Goal: Information Seeking & Learning: Find specific fact

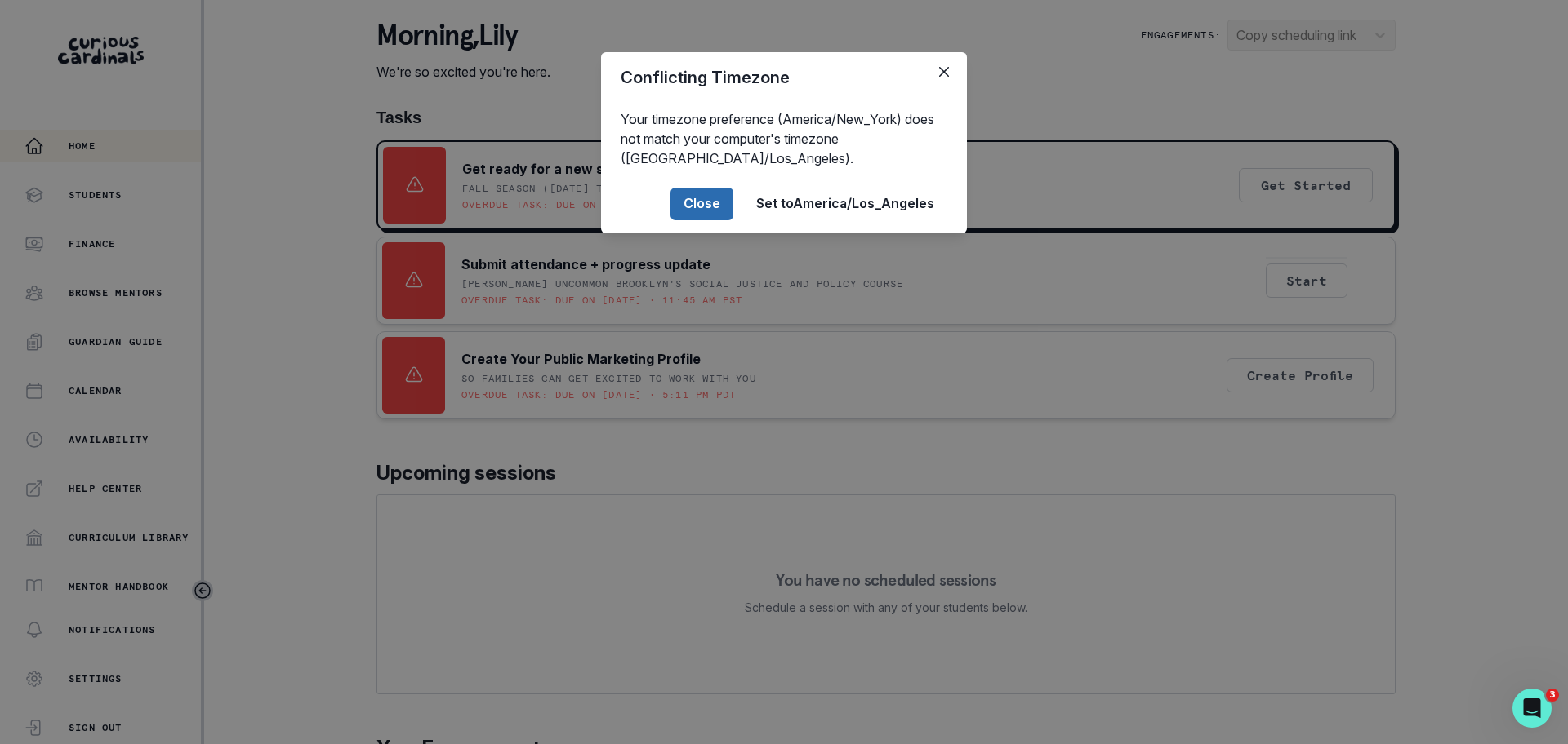
click at [718, 205] on button "Close" at bounding box center [702, 204] width 63 height 33
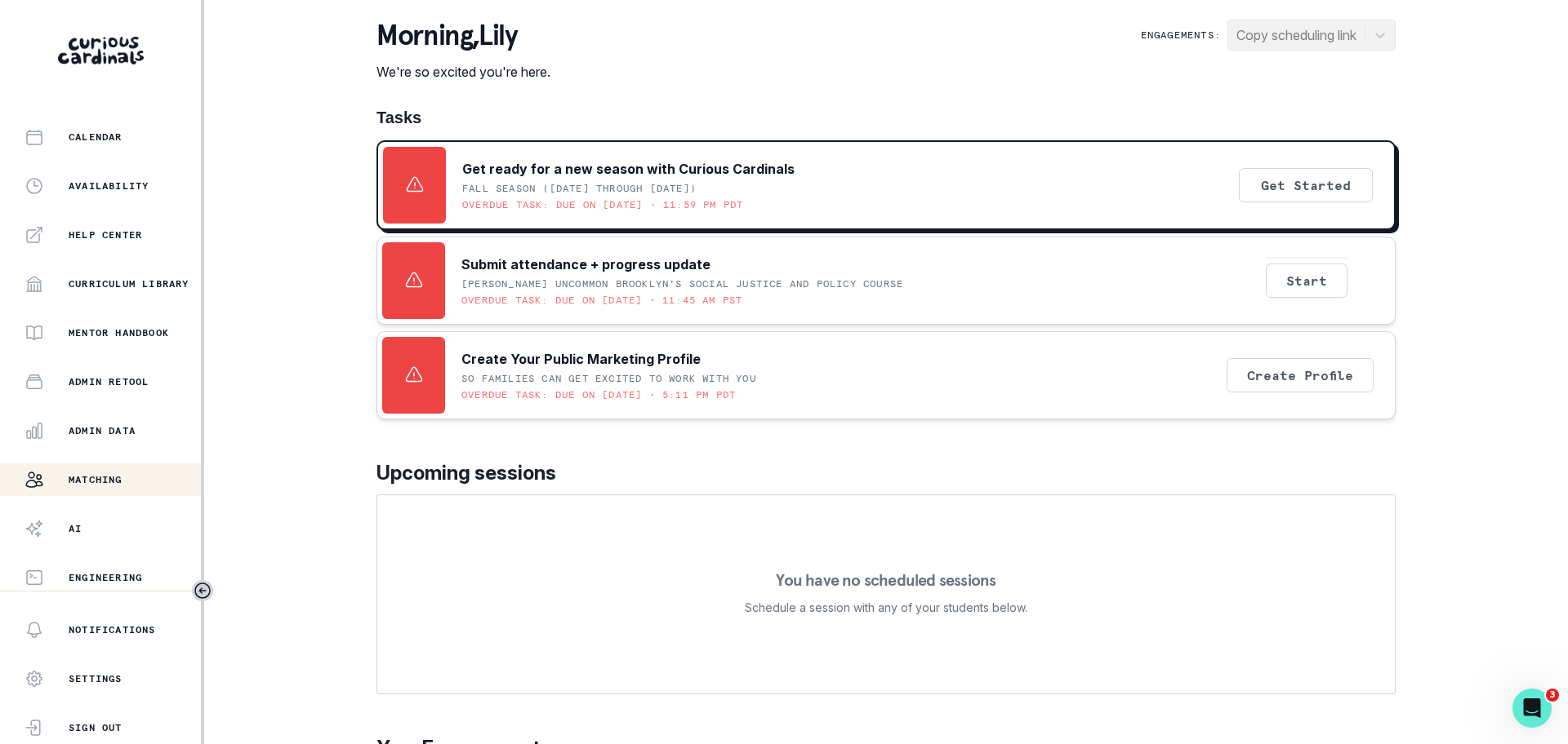
scroll to position [257, 0]
click at [135, 425] on p "Admin Data" at bounding box center [102, 427] width 67 height 13
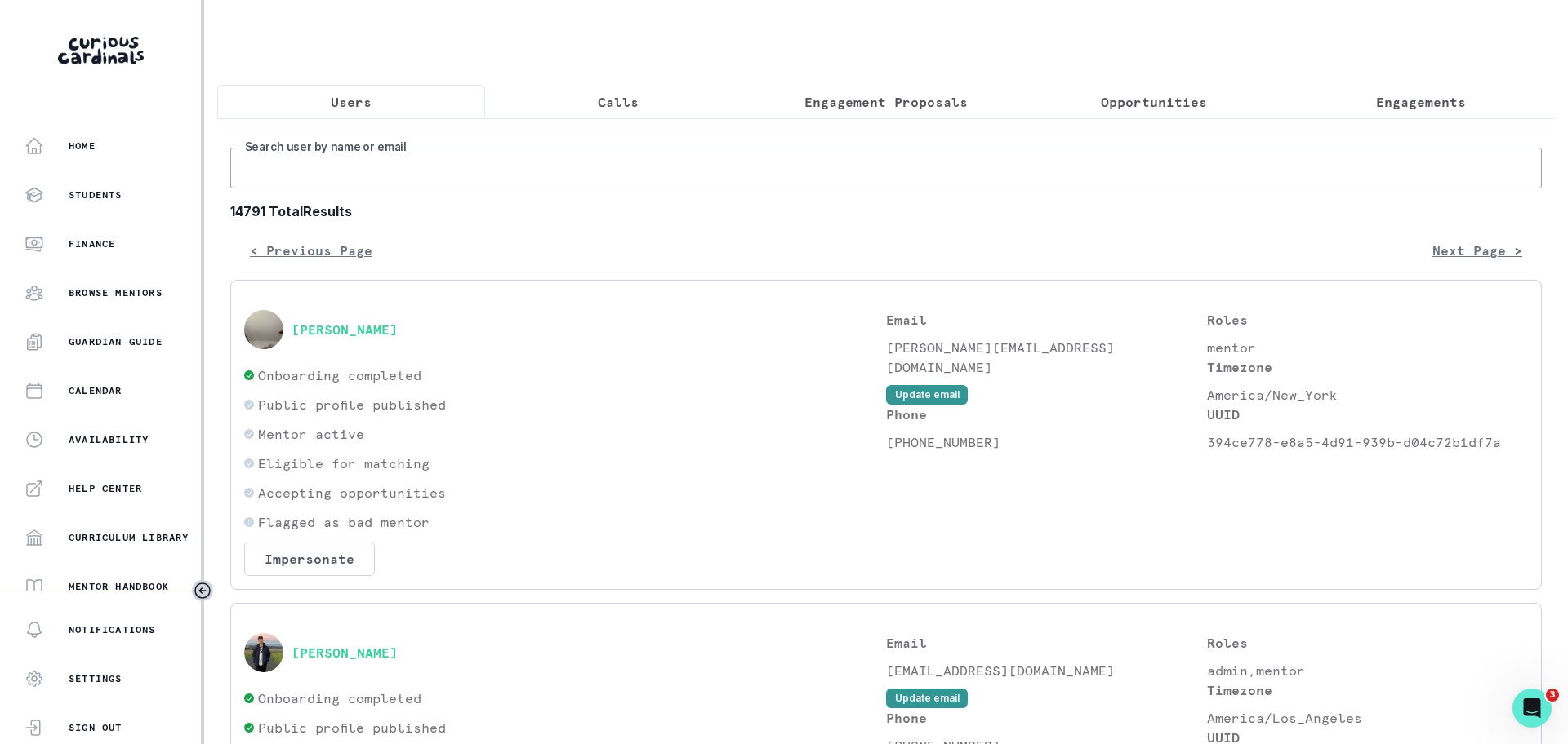
click at [329, 189] on input "Search user by name or email" at bounding box center [886, 168] width 1312 height 41
paste input "[PERSON_NAME]"
type input "[PERSON_NAME]"
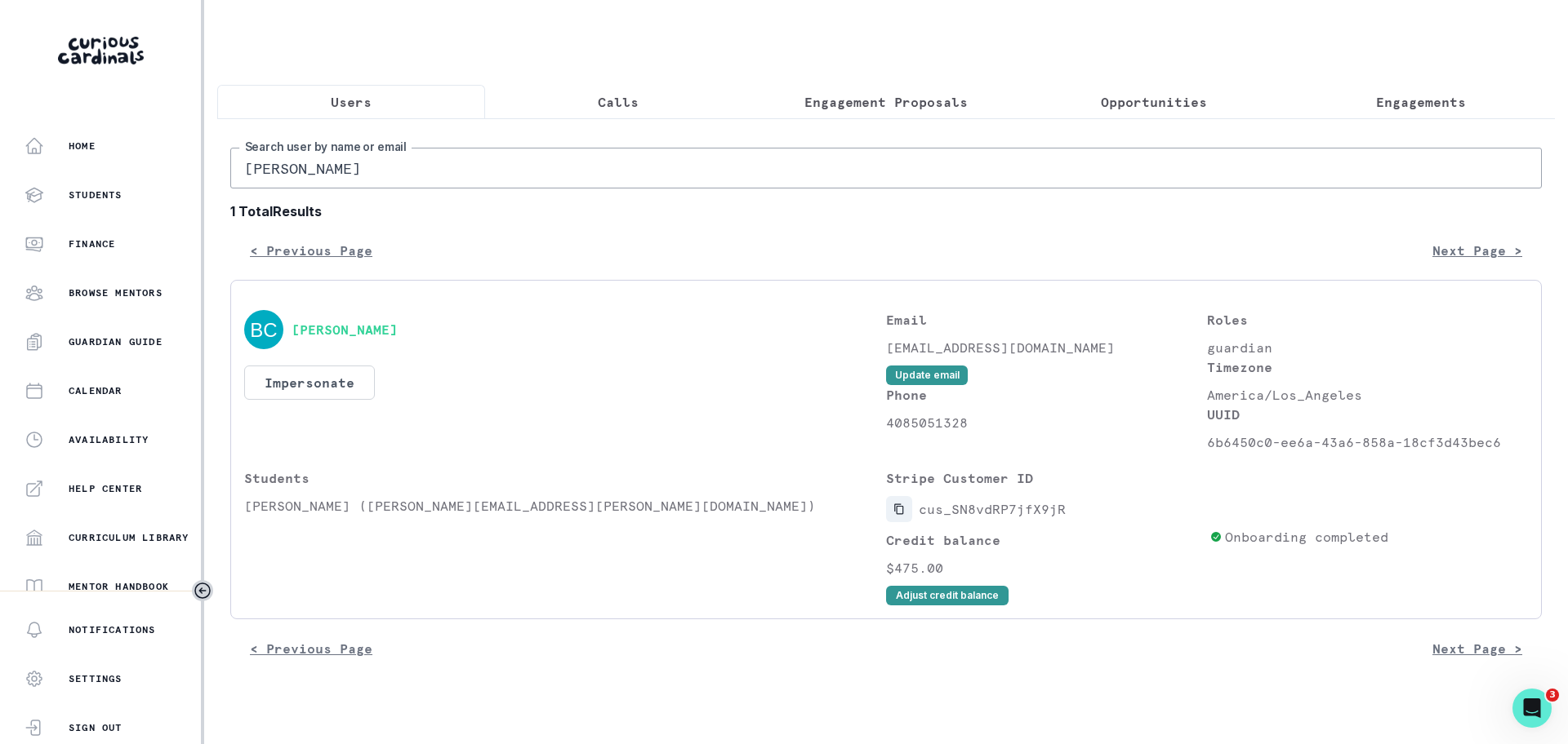
click at [901, 515] on icon "Copied to clipboard" at bounding box center [898, 509] width 12 height 12
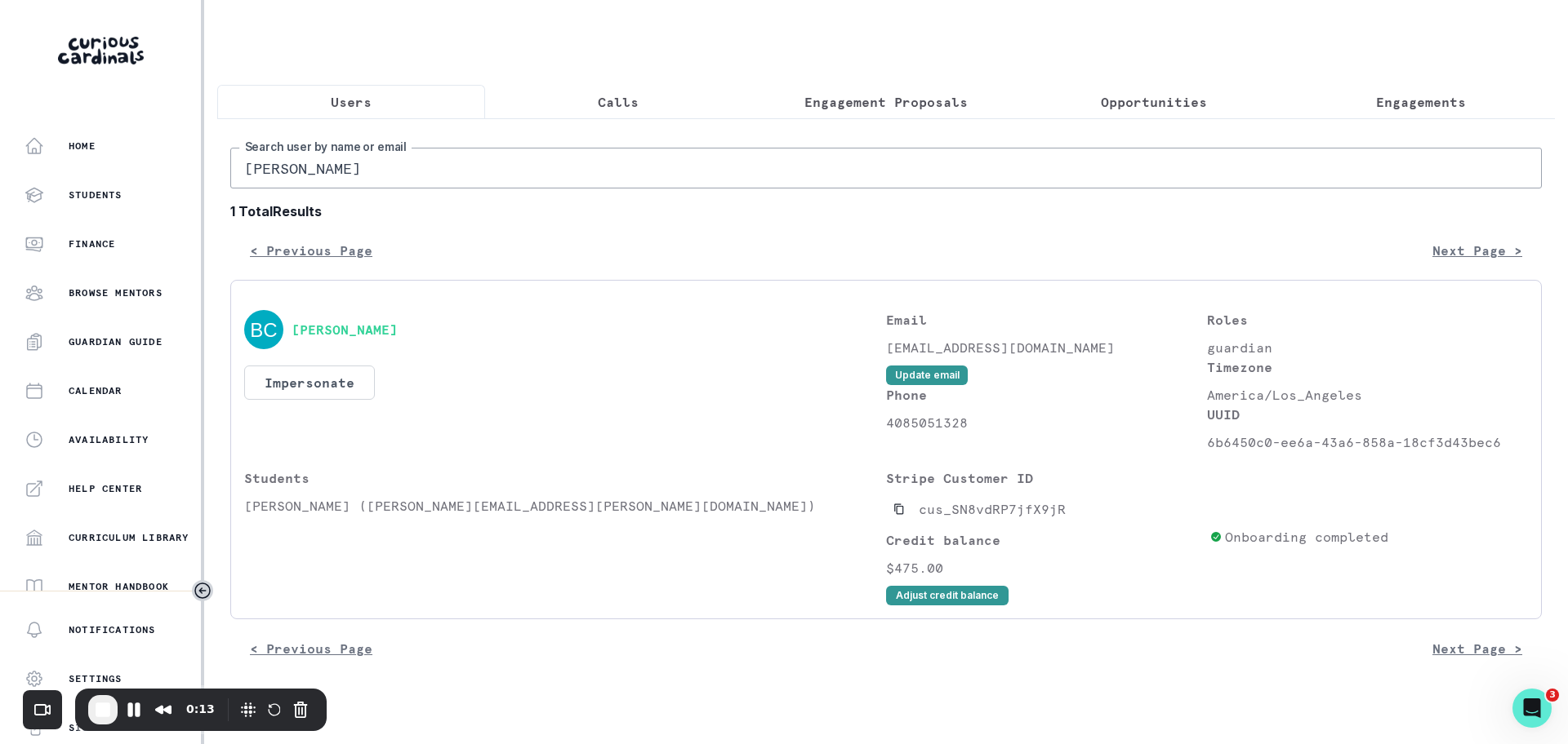
click at [1401, 117] on button "Engagements" at bounding box center [1420, 101] width 268 height 35
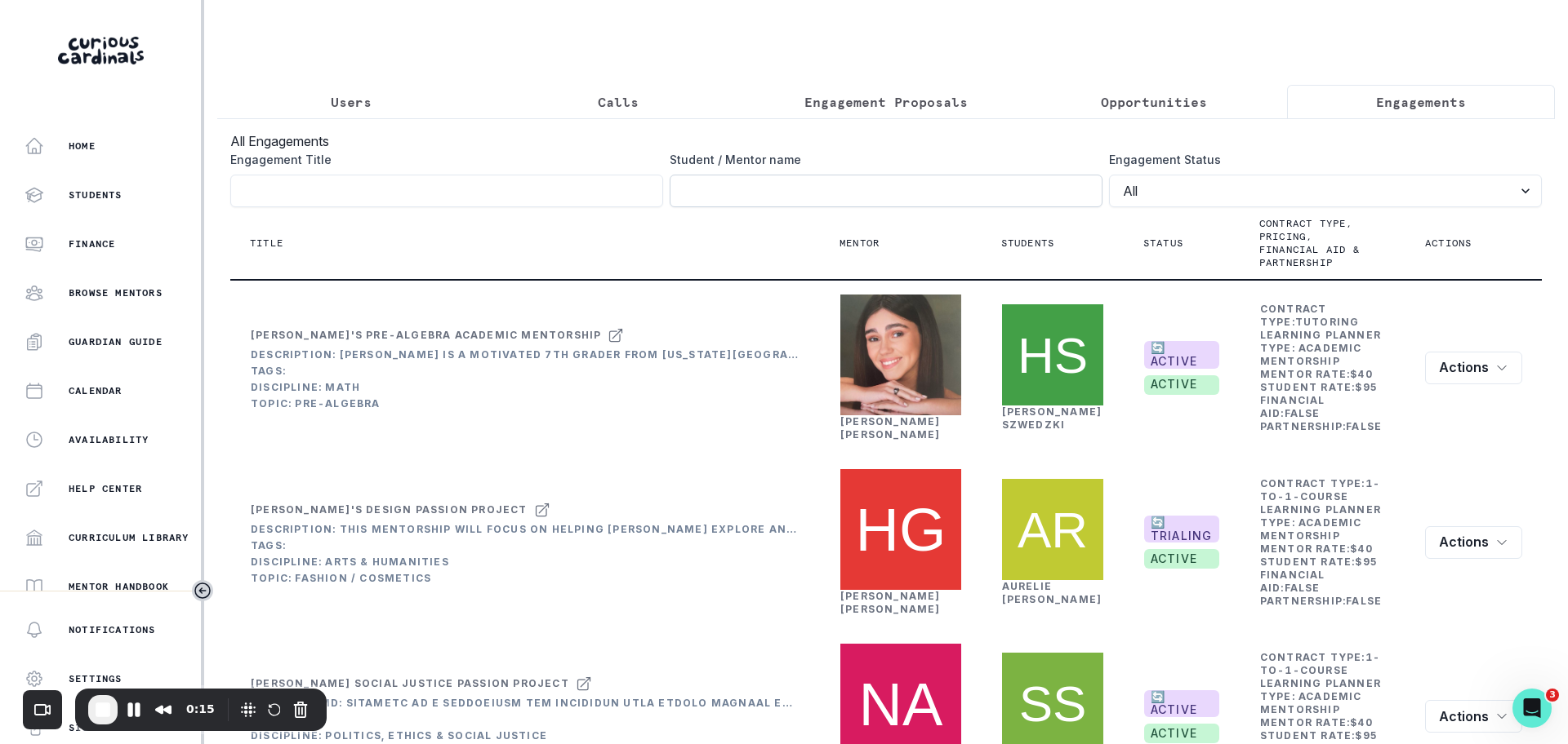
drag, startPoint x: 723, startPoint y: 205, endPoint x: 722, endPoint y: 196, distance: 9.1
click at [723, 205] on input "Engagement Title" at bounding box center [886, 190] width 433 height 33
paste input "[PERSON_NAME]"
type input "[PERSON_NAME]"
click button "submit" at bounding box center [0, 0] width 0 height 0
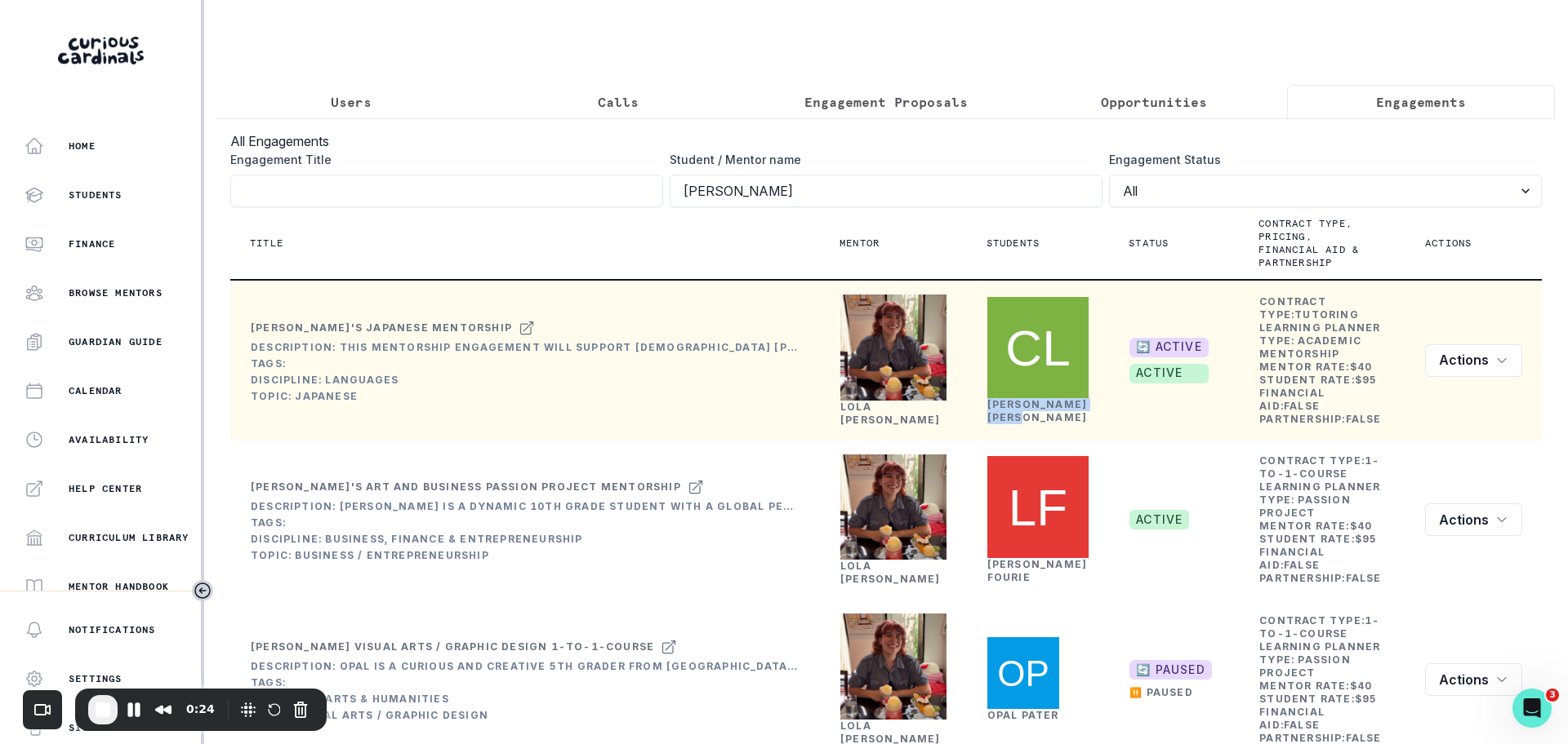
drag, startPoint x: 987, startPoint y: 400, endPoint x: 1048, endPoint y: 417, distance: 63.3
click at [1048, 417] on td "[PERSON_NAME]" at bounding box center [1038, 360] width 142 height 161
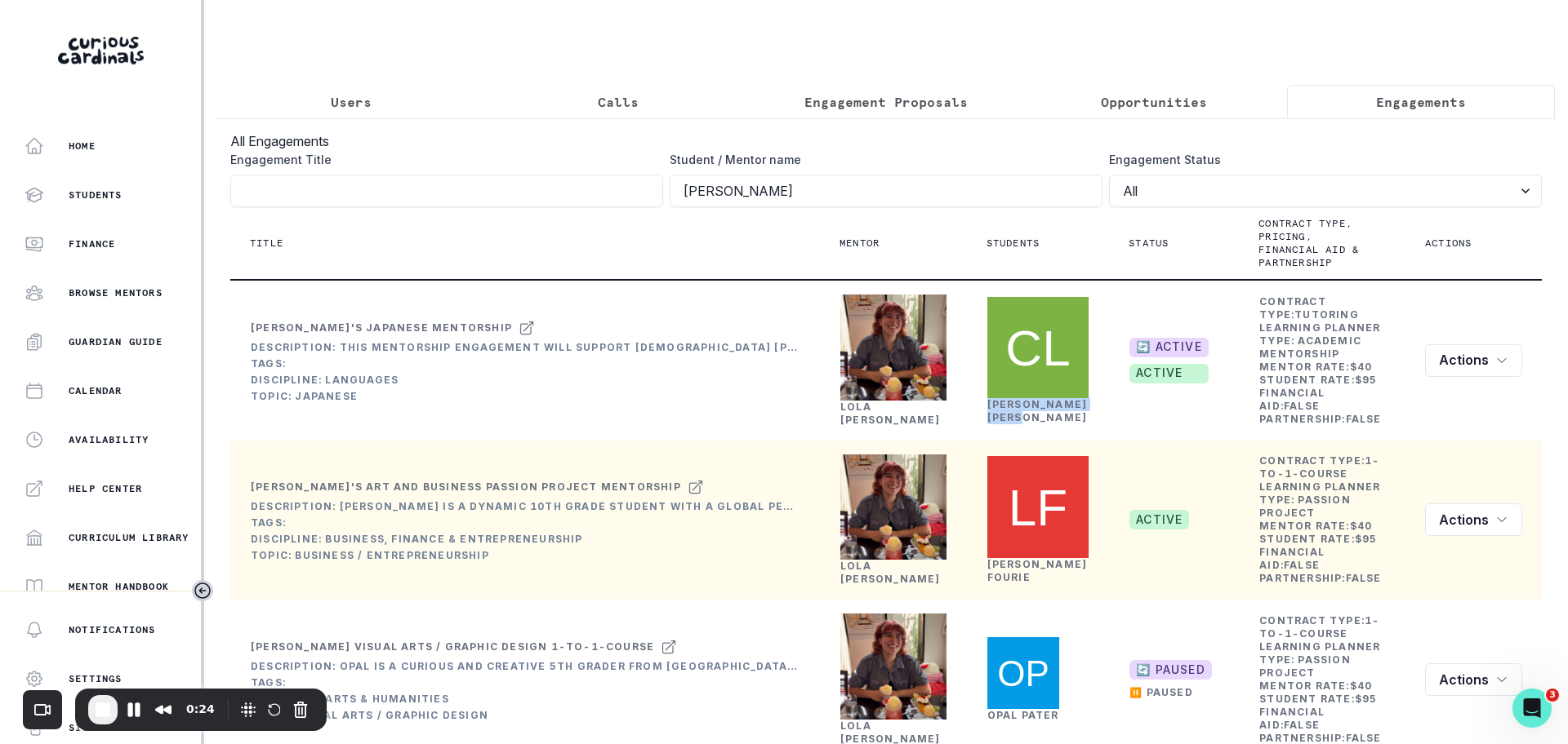
copy link "[PERSON_NAME]"
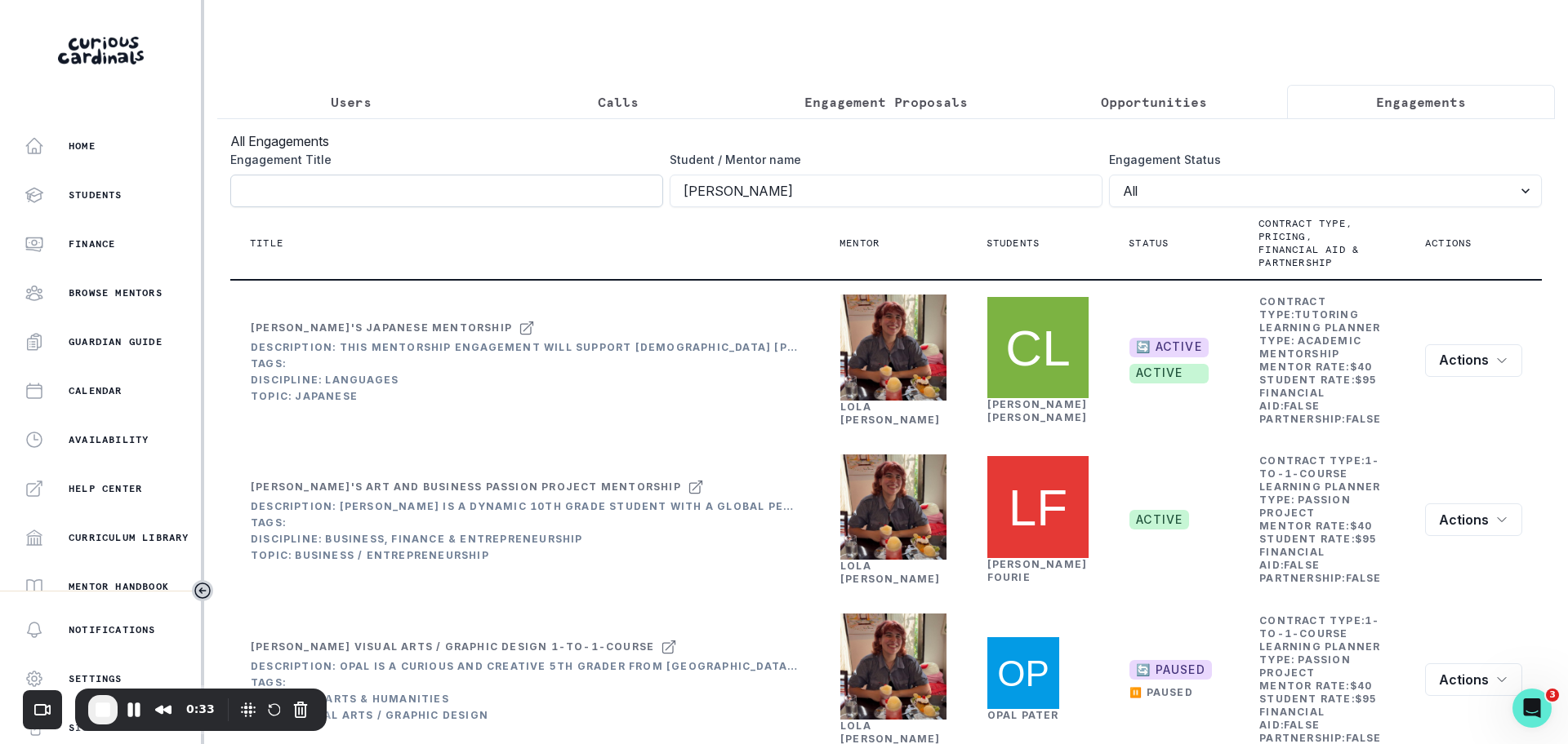
click at [342, 207] on input "Engagement Title" at bounding box center [447, 190] width 433 height 33
paste input "[PERSON_NAME]"
type input "[PERSON_NAME]"
click button "submit" at bounding box center [0, 0] width 0 height 0
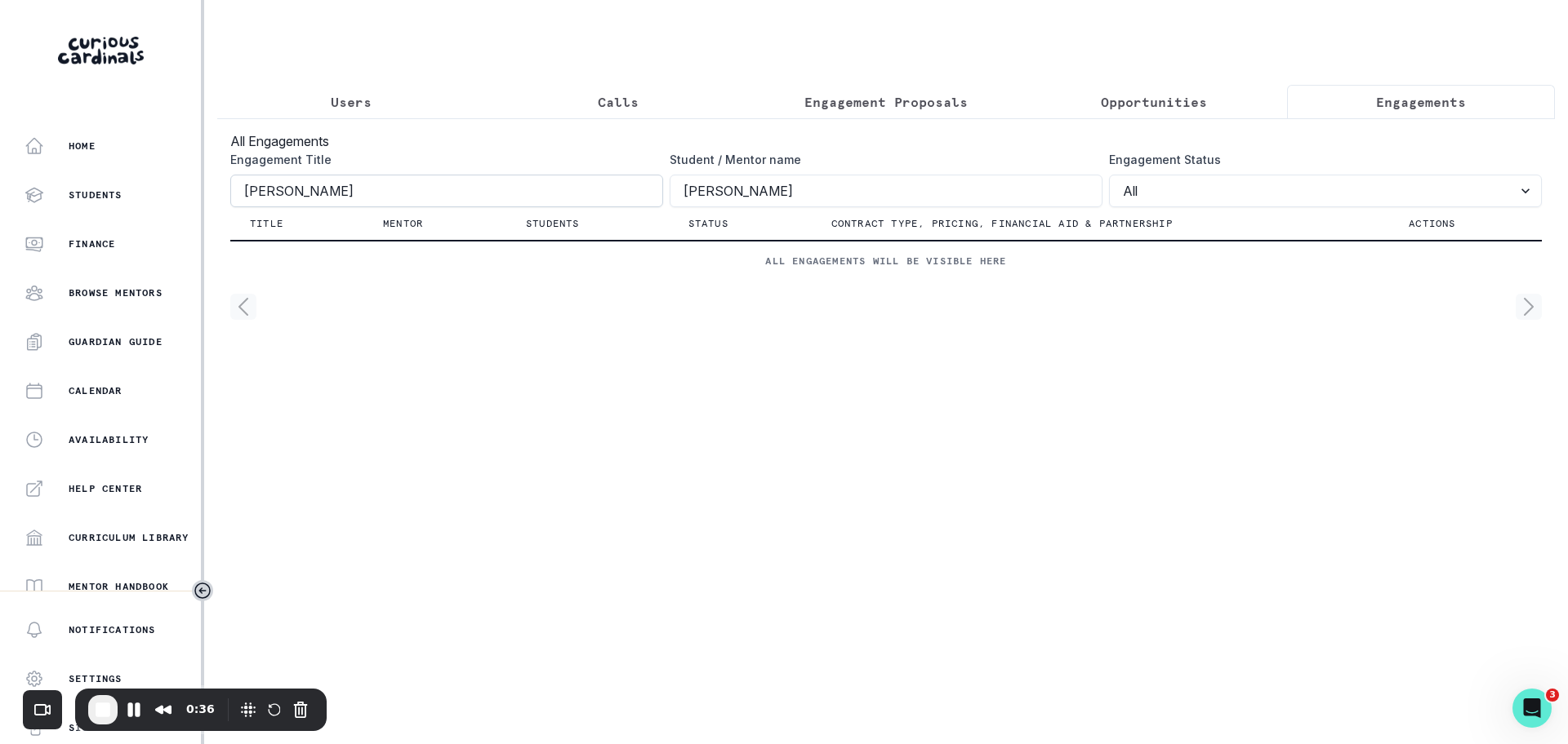
drag, startPoint x: 794, startPoint y: 213, endPoint x: 465, endPoint y: 212, distance: 329.0
click at [465, 207] on div "Engagement Title [PERSON_NAME] Student / Mentor name [PERSON_NAME] Engagement S…" at bounding box center [886, 179] width 1312 height 56
paste input "[PERSON_NAME]"
type input "[PERSON_NAME]"
click button "submit" at bounding box center [0, 0] width 0 height 0
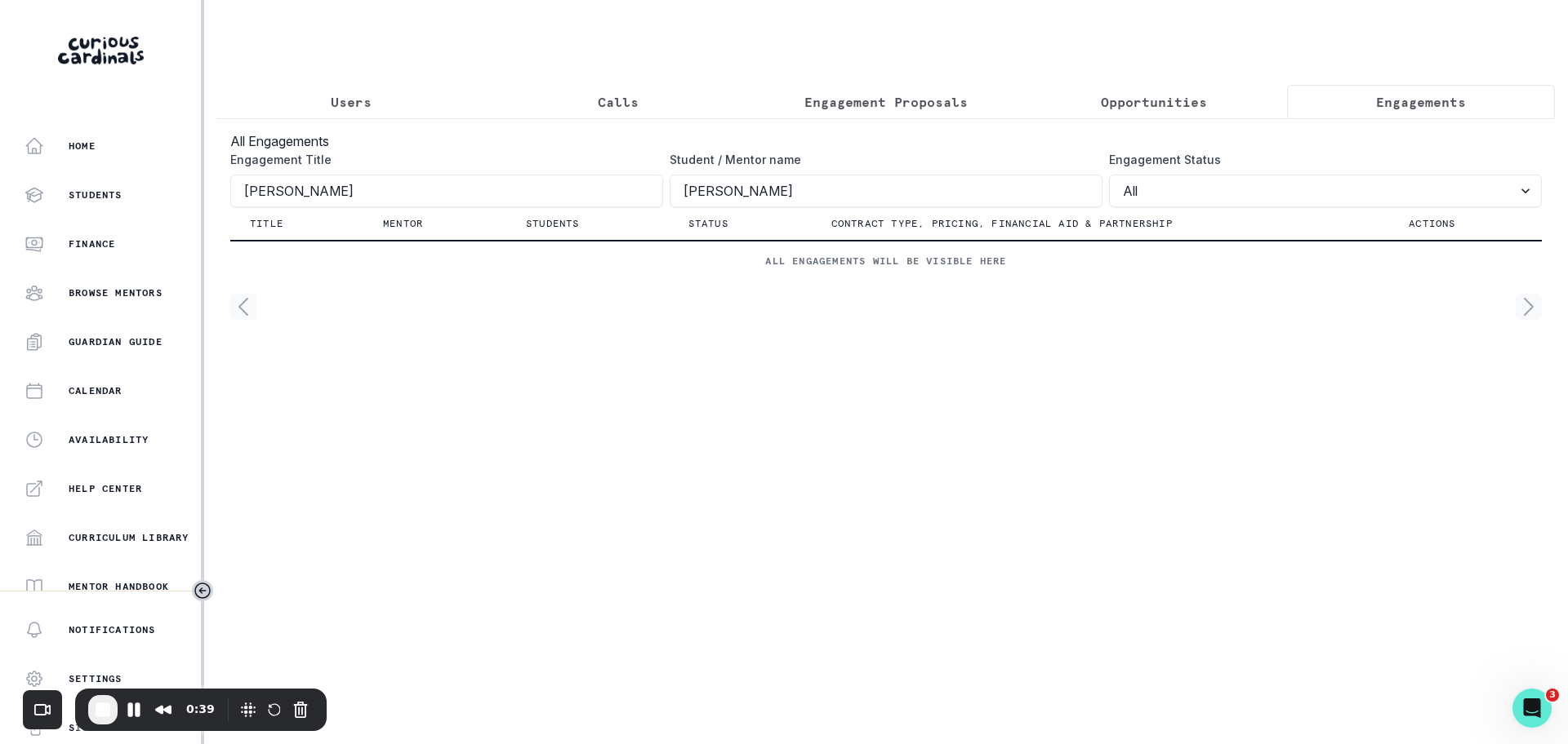
drag, startPoint x: 365, startPoint y: 202, endPoint x: -26, endPoint y: 202, distance: 391.0
click at [0, 202] on html "Home Students Finance Browse Mentors Guardian Guide Calendar Availability Help …" at bounding box center [784, 372] width 1568 height 744
click button "submit" at bounding box center [0, 0] width 0 height 0
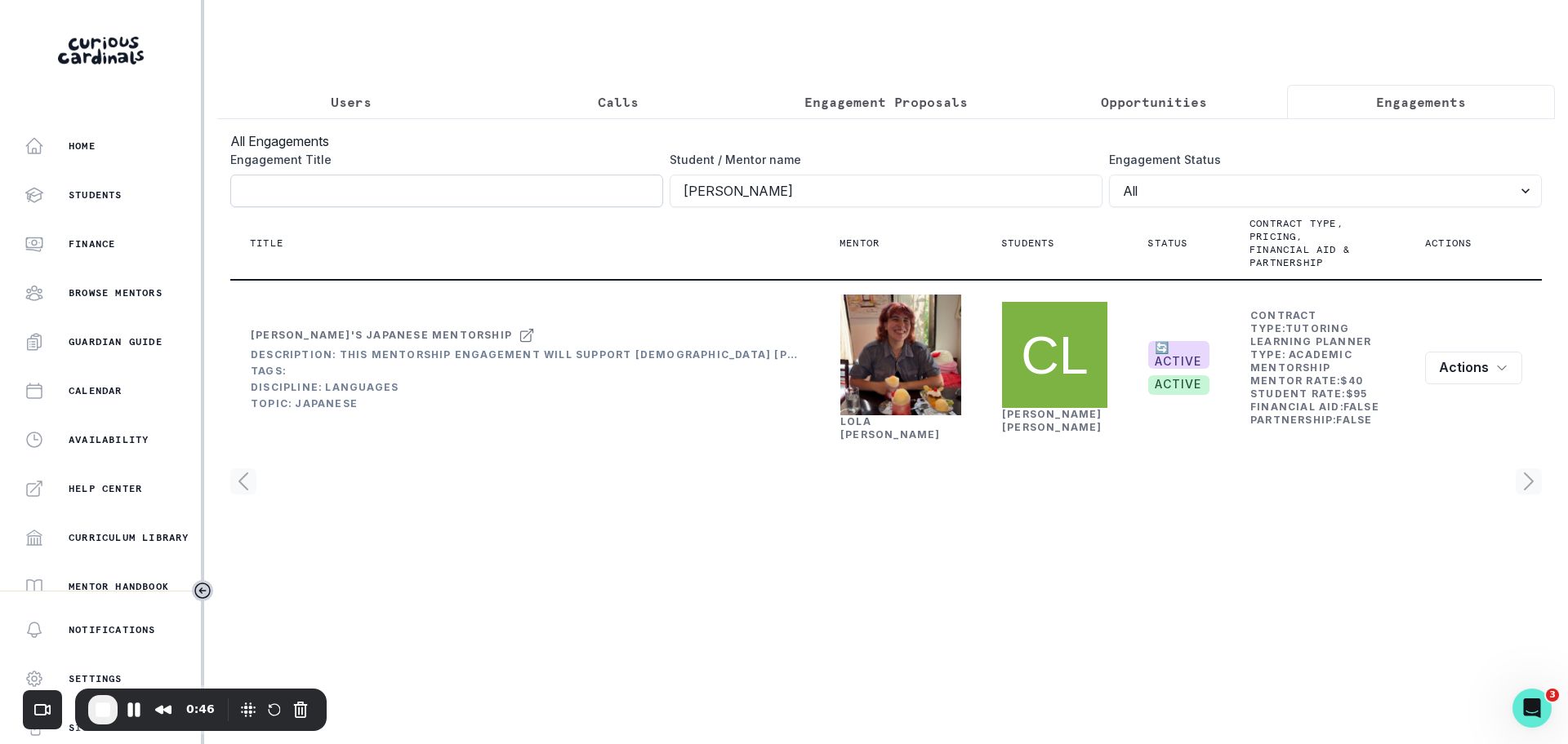
drag, startPoint x: 766, startPoint y: 206, endPoint x: 549, endPoint y: 210, distance: 217.0
click at [549, 207] on div "Engagement Title Student / Mentor name [PERSON_NAME] Engagement Status All Acti…" at bounding box center [886, 179] width 1312 height 56
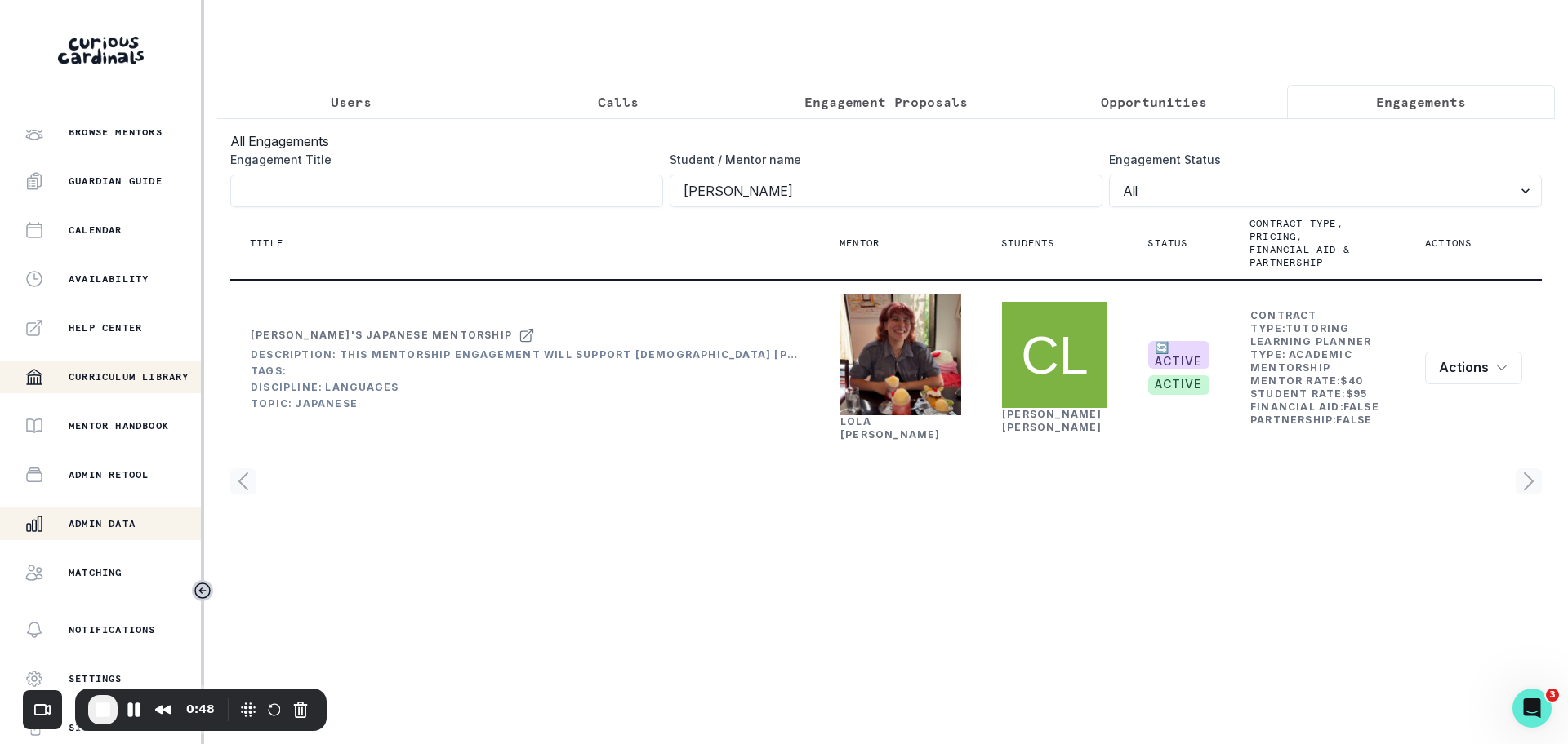
scroll to position [204, 0]
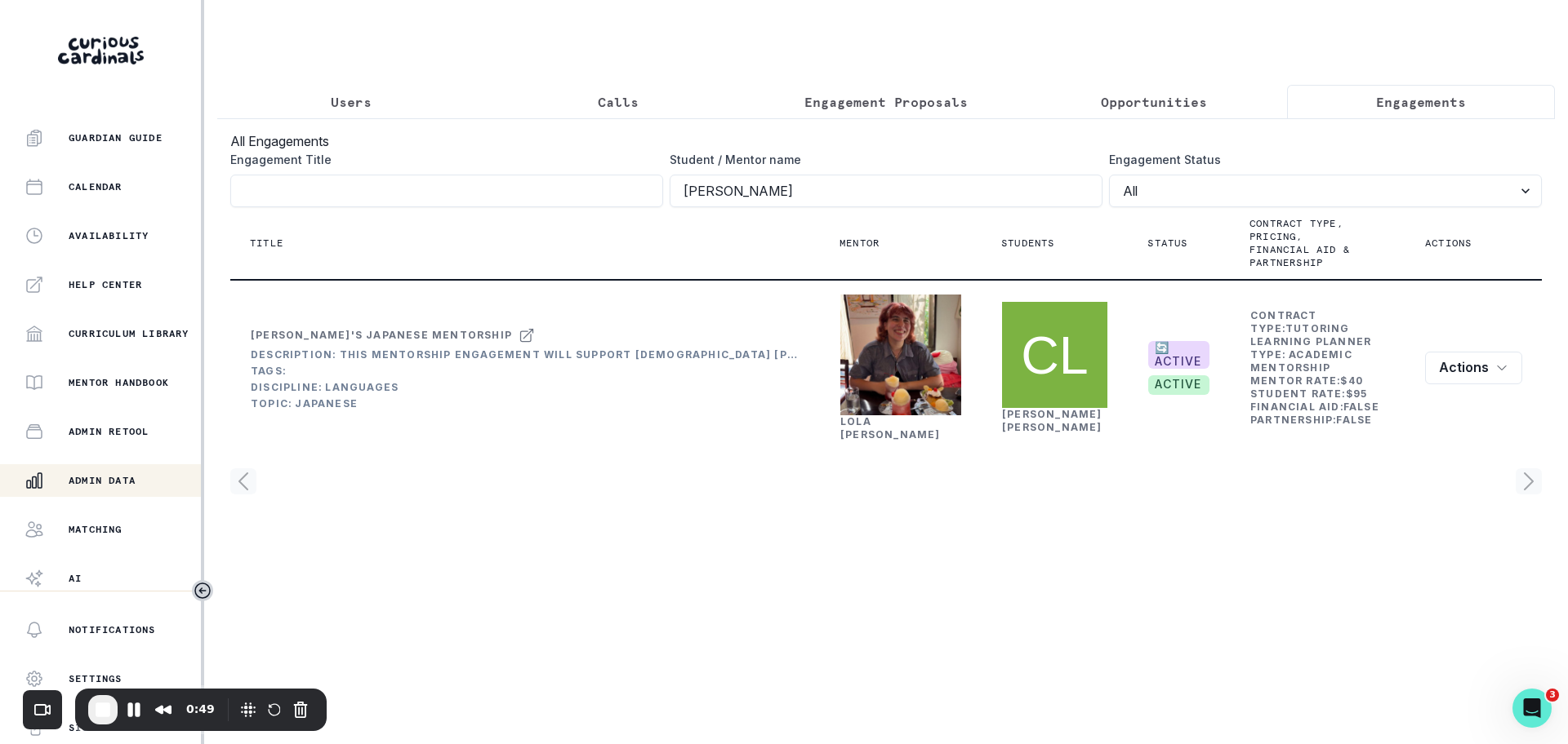
click at [123, 489] on div "Admin Data" at bounding box center [113, 481] width 176 height 20
click at [367, 101] on p "Users" at bounding box center [351, 102] width 41 height 20
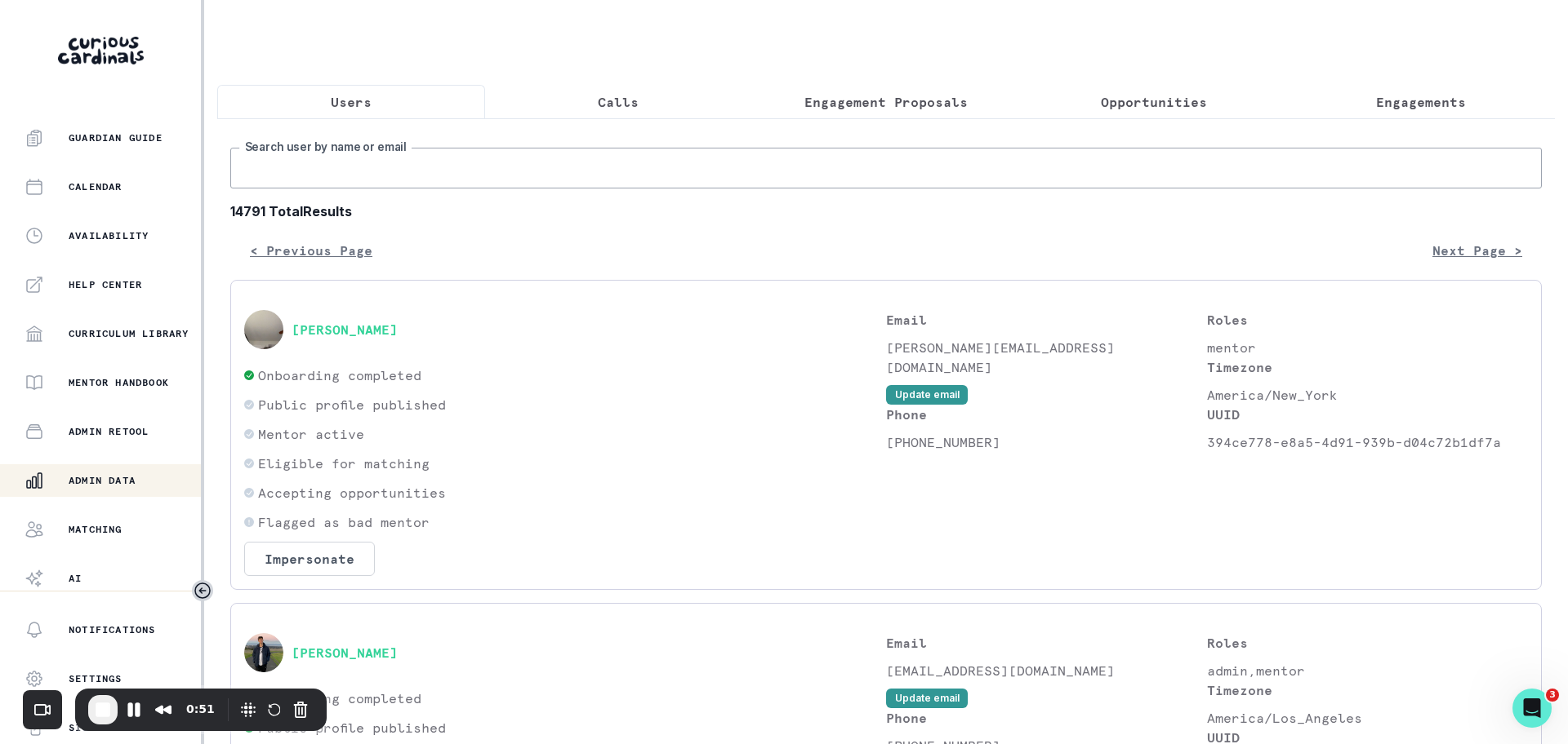
click at [358, 189] on input "Search user by name or email" at bounding box center [886, 168] width 1312 height 41
paste input "[PERSON_NAME]"
type input "[PERSON_NAME]"
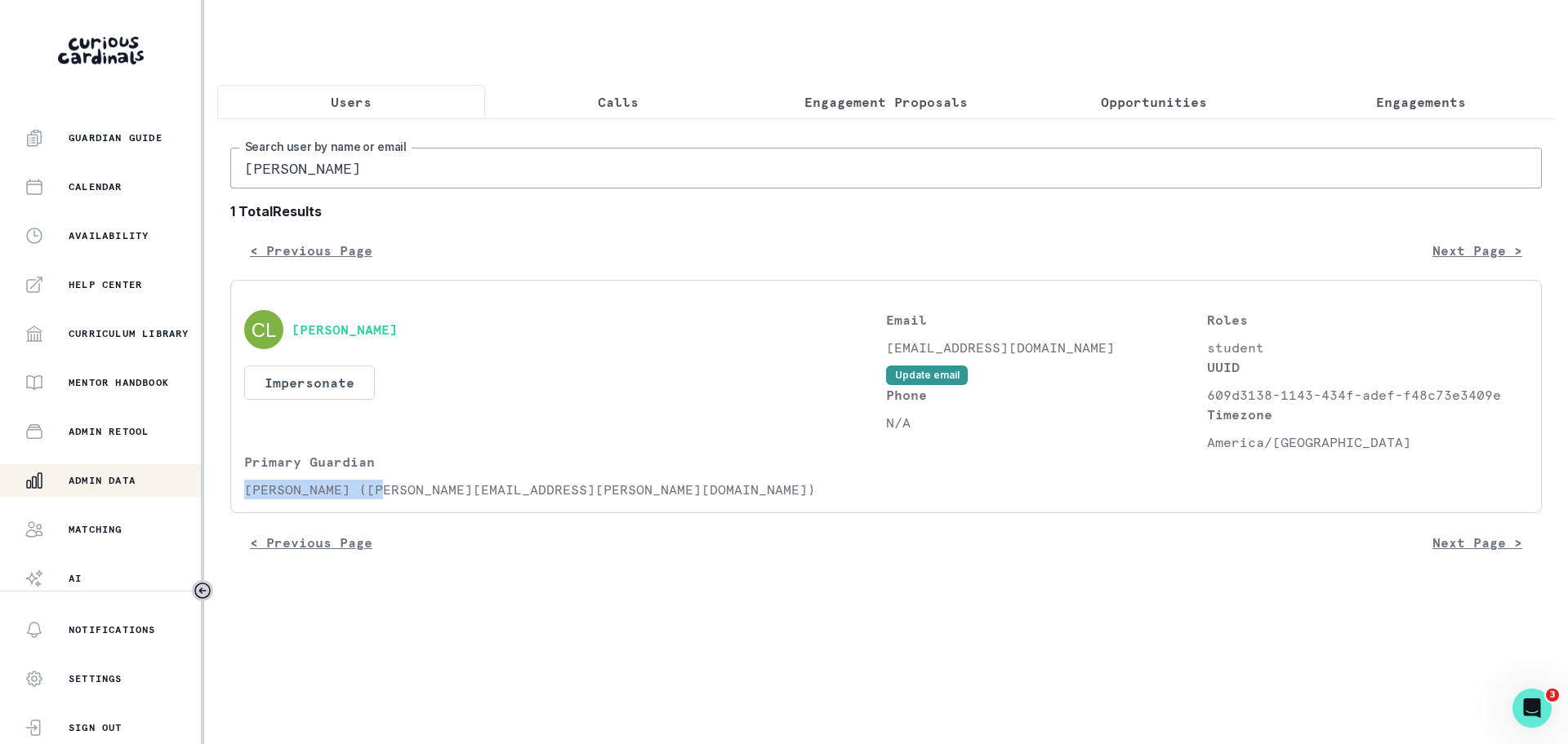
drag, startPoint x: 380, startPoint y: 501, endPoint x: 222, endPoint y: 511, distance: 158.3
click at [222, 511] on div "[PERSON_NAME] Search user by name or email 1 Total Results < Previous Page Next…" at bounding box center [886, 345] width 1337 height 454
copy p "[PERSON_NAME]"
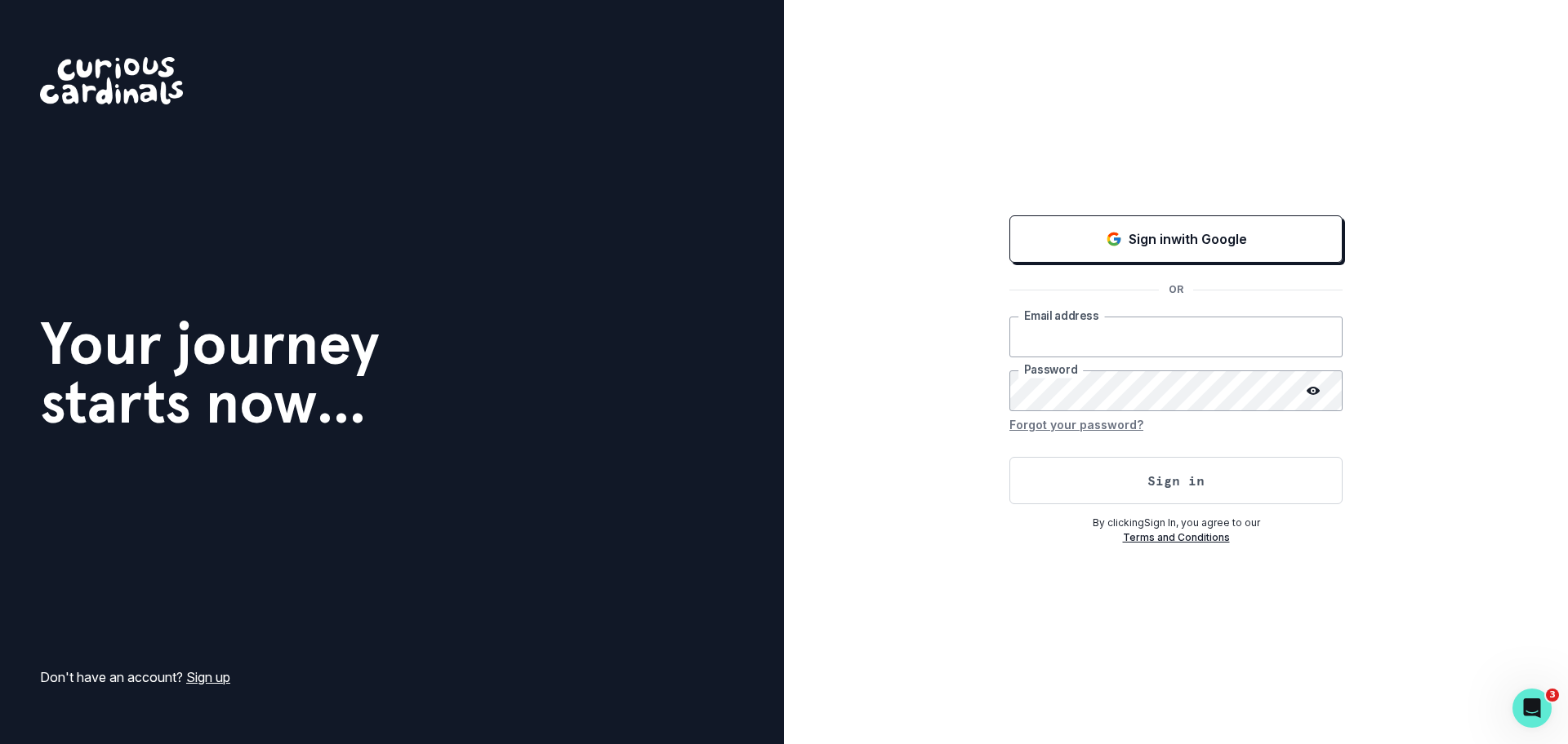
type input "[EMAIL_ADDRESS][DOMAIN_NAME]"
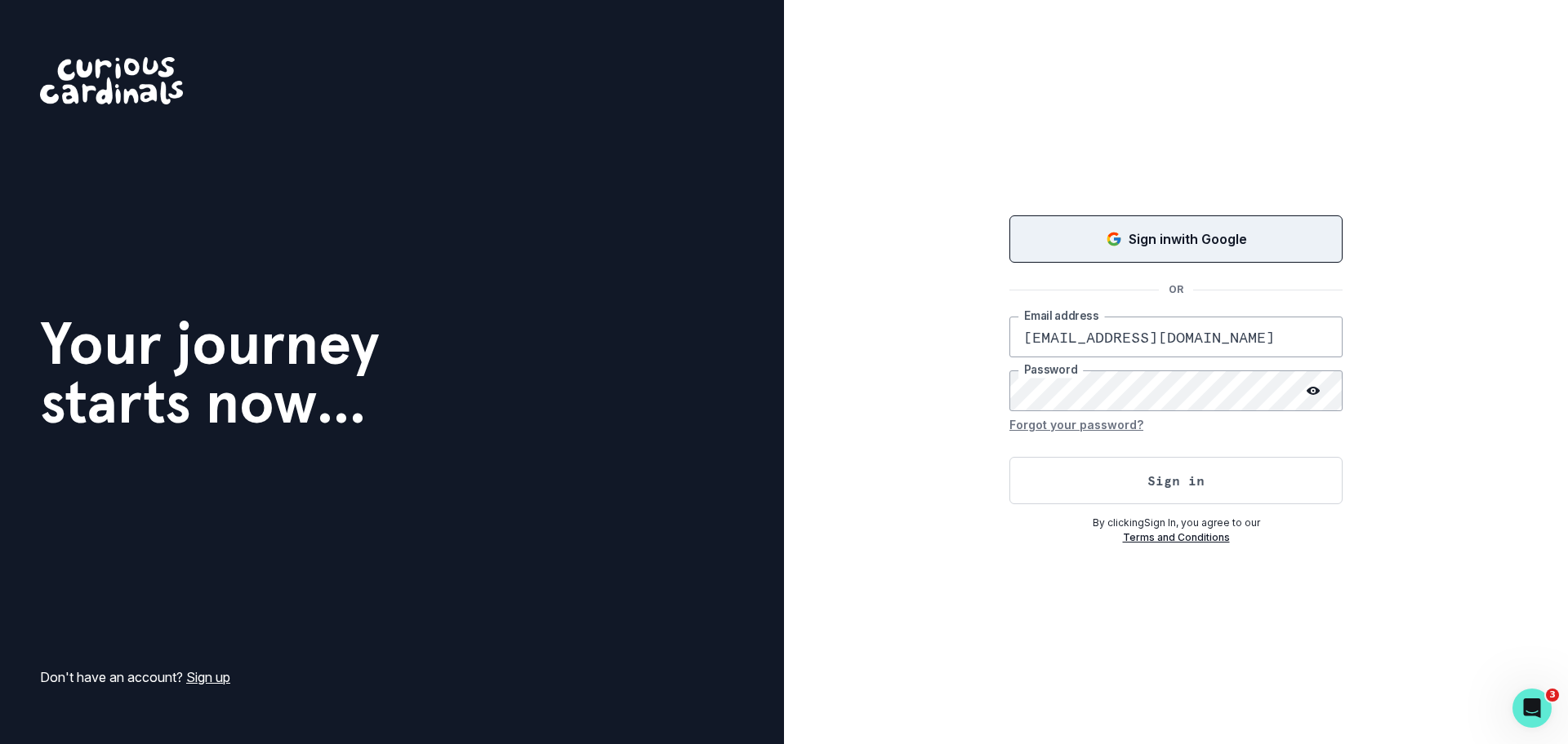
click at [1180, 253] on button "Sign in with Google" at bounding box center [1175, 239] width 333 height 47
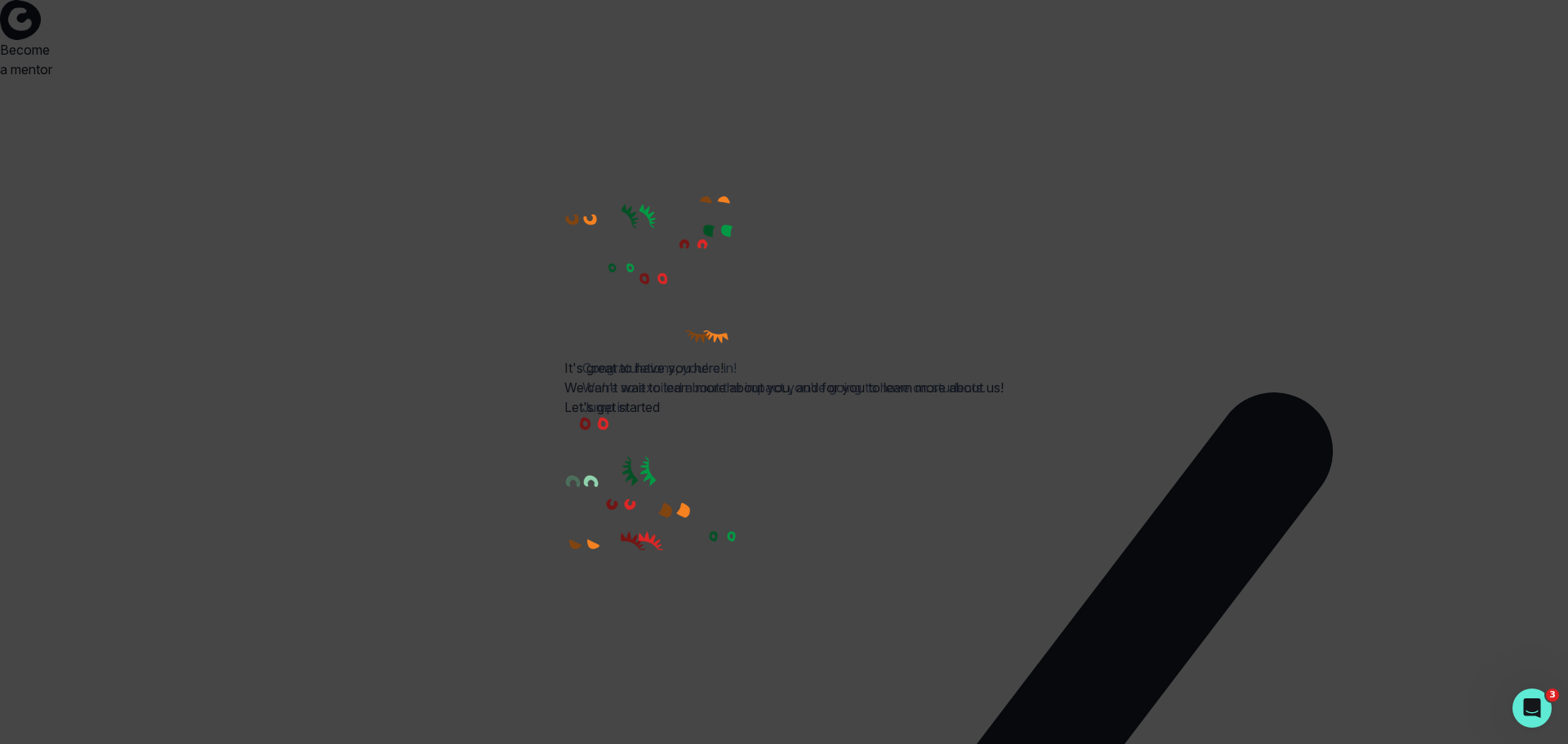
click at [627, 417] on button "Jump in" at bounding box center [605, 408] width 45 height 20
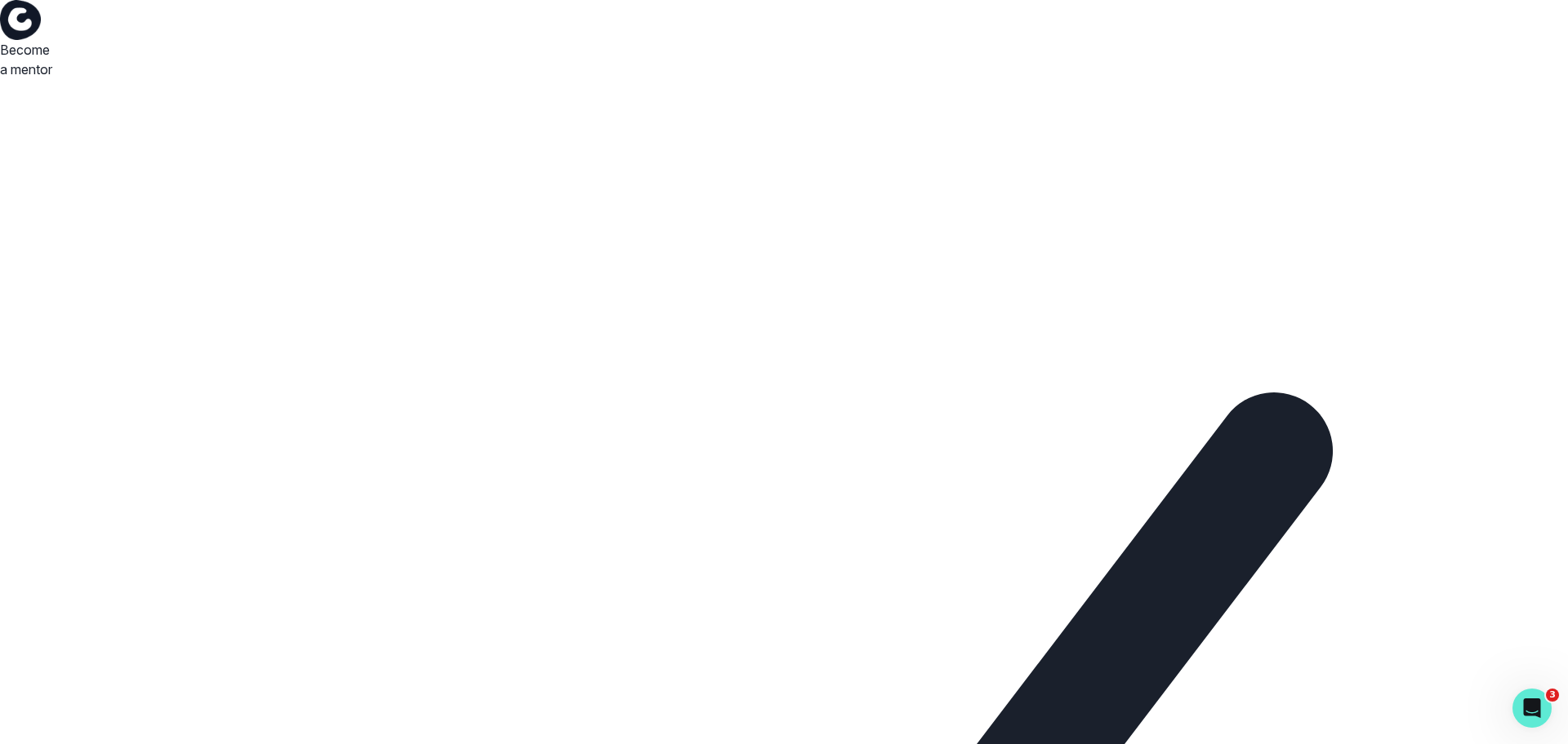
click at [1237, 329] on div "Congratulations, you're in! We're so excited about the impact you're going to h…" at bounding box center [784, 372] width 1568 height 744
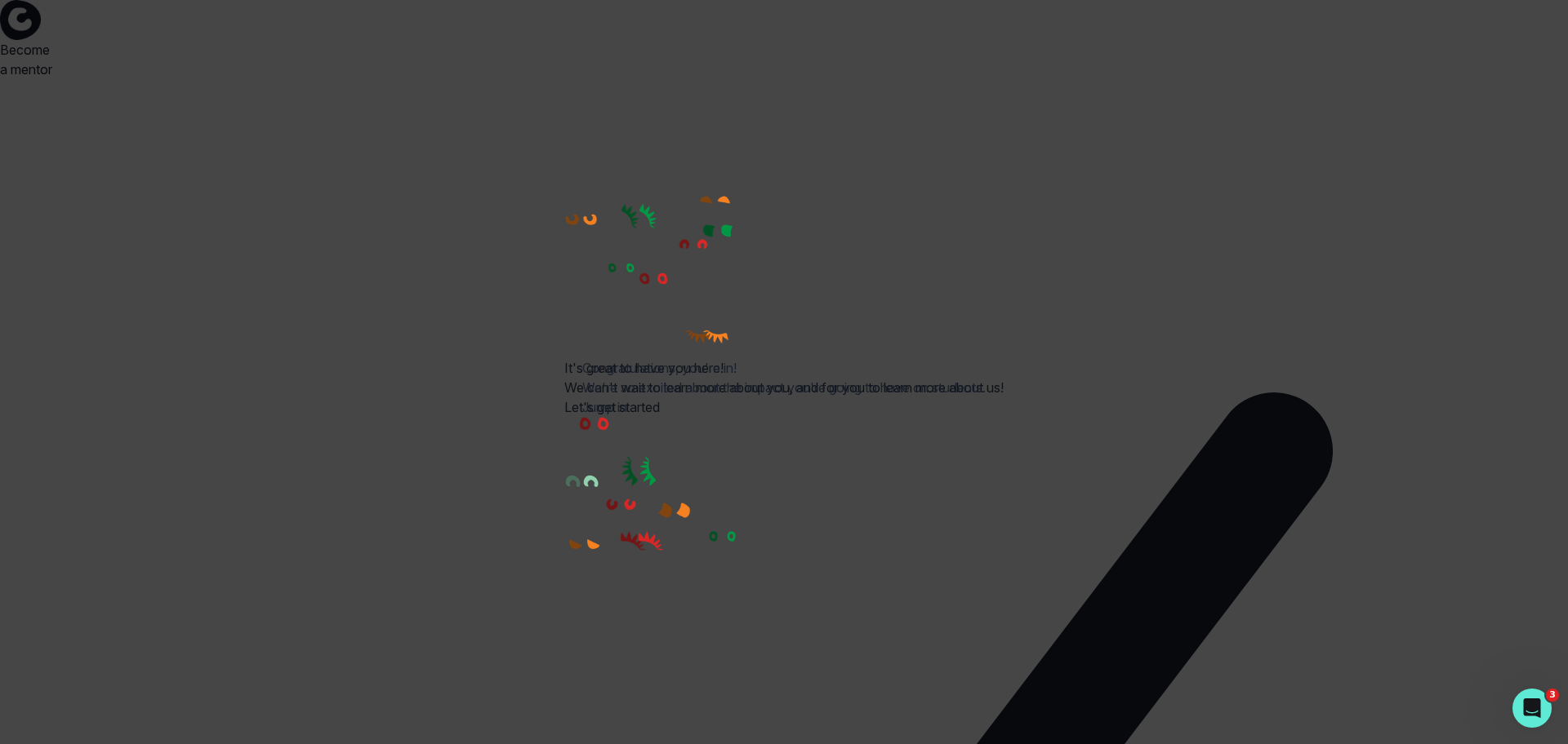
drag, startPoint x: 1319, startPoint y: 121, endPoint x: 1320, endPoint y: 135, distance: 14.0
click at [1320, 124] on div "Congratulations, you're in! We're so excited about the impact you're going to h…" at bounding box center [784, 372] width 1568 height 744
click at [627, 417] on button "Jump in" at bounding box center [605, 408] width 45 height 20
